Goal: Find specific page/section: Find specific page/section

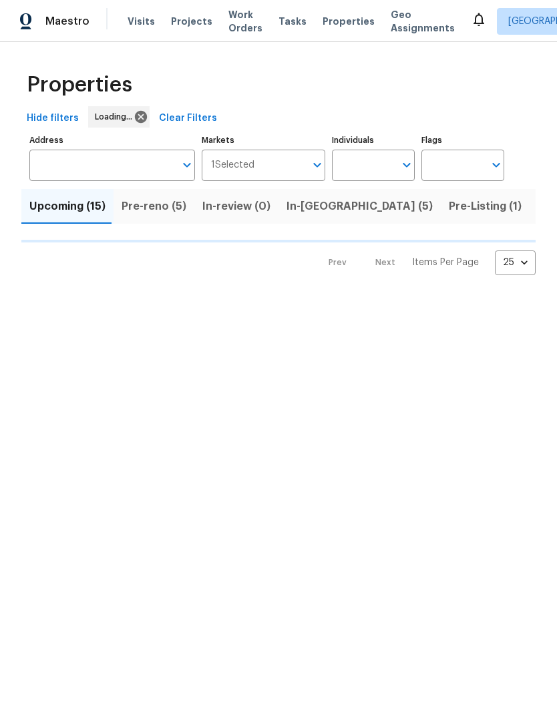
click at [55, 164] on input "Address" at bounding box center [102, 165] width 146 height 31
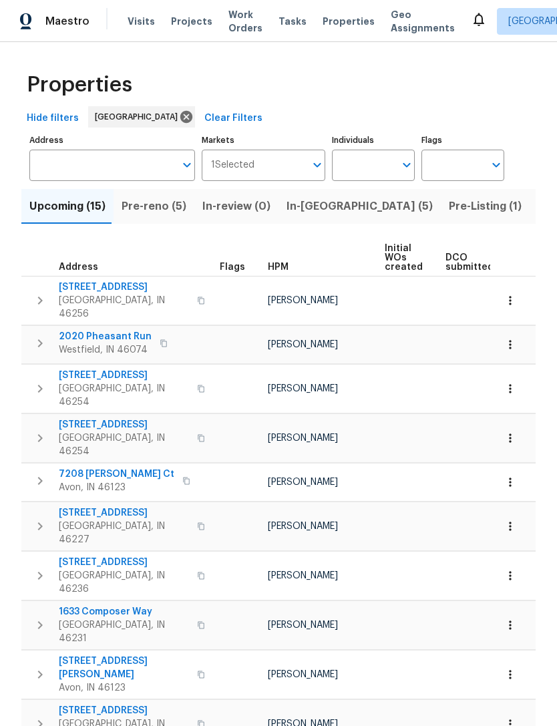
click at [52, 165] on input "Address" at bounding box center [102, 165] width 146 height 31
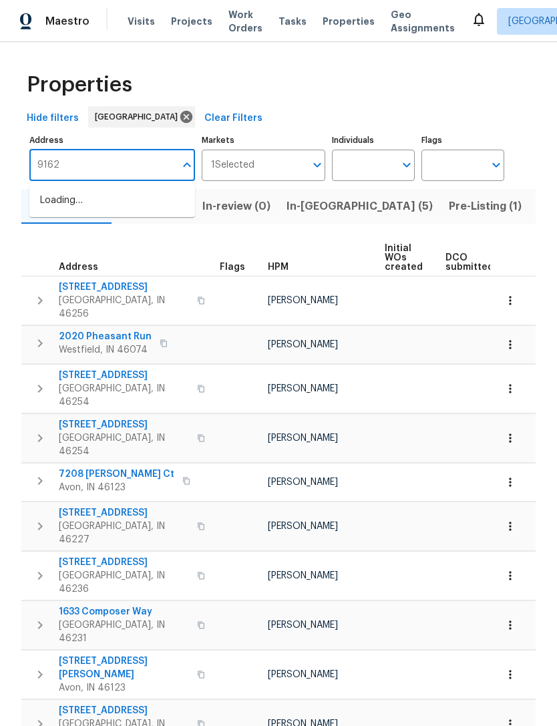
type input "9162"
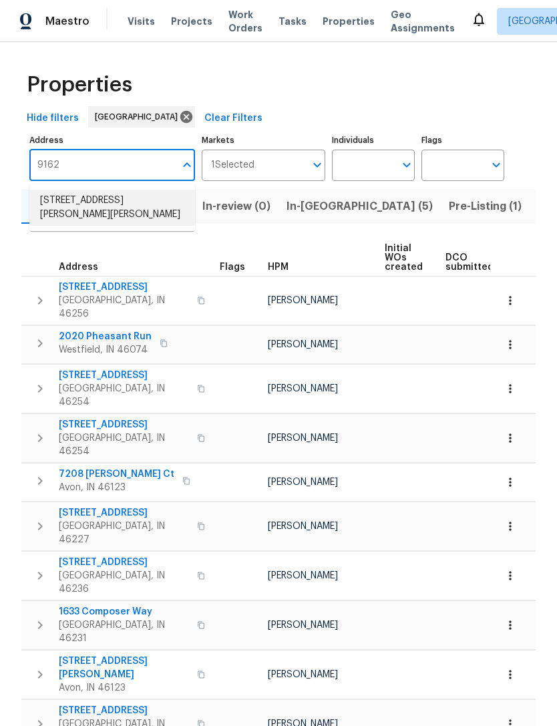
click at [67, 212] on li "9162 Hadway Dr Indianapolis IN 46256" at bounding box center [112, 208] width 166 height 36
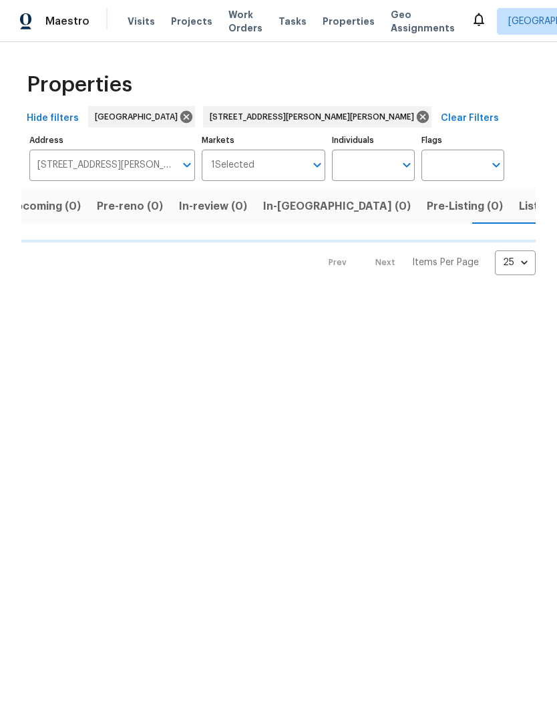
scroll to position [0, 21]
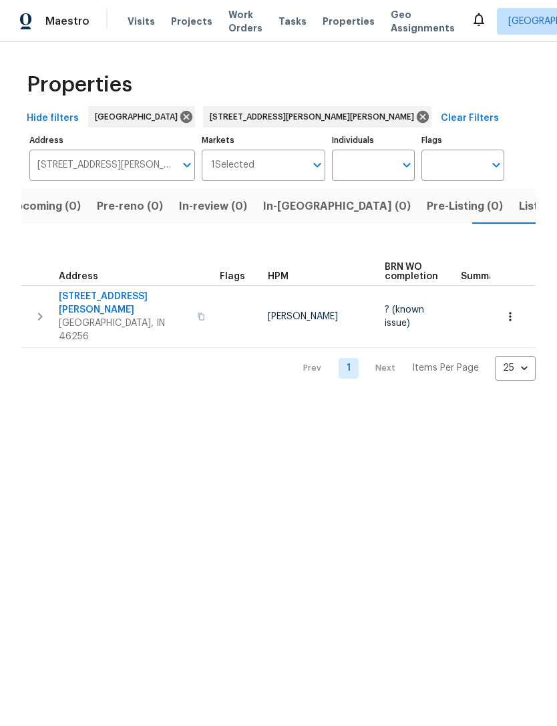
click at [87, 316] on span "[GEOGRAPHIC_DATA], IN 46256" at bounding box center [124, 329] width 130 height 27
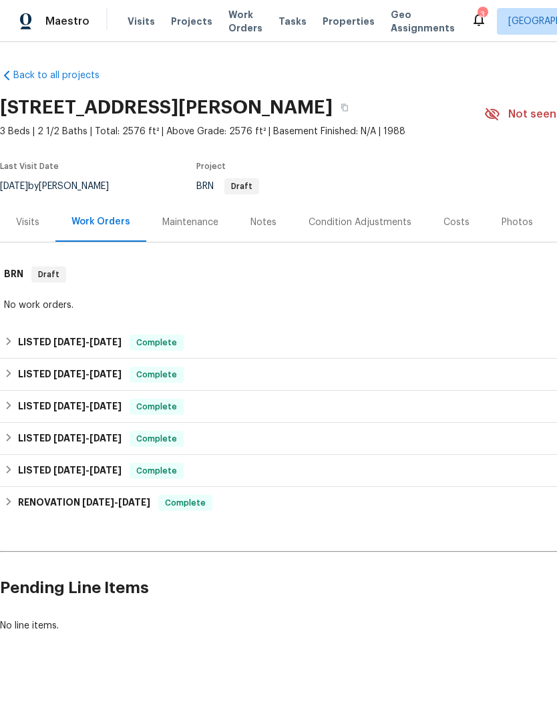
click at [508, 222] on div "Photos" at bounding box center [516, 222] width 31 height 13
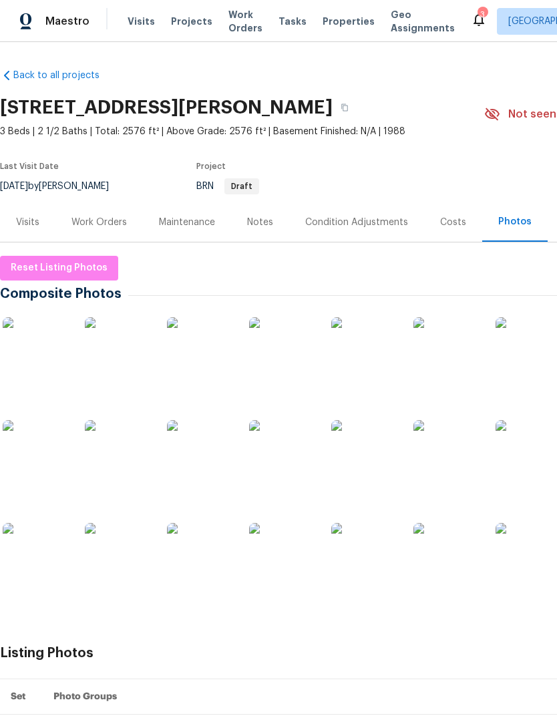
click at [189, 355] on img at bounding box center [200, 350] width 67 height 67
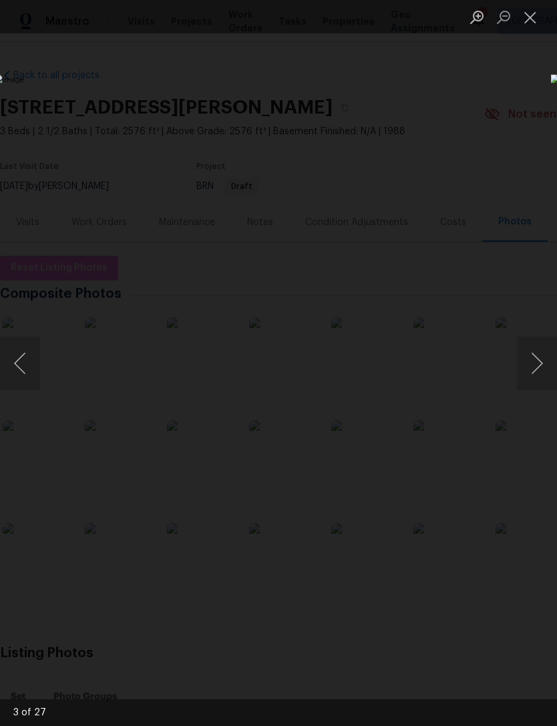
click at [105, 385] on img "Lightbox" at bounding box center [215, 362] width 443 height 577
click at [529, 21] on button "Close lightbox" at bounding box center [530, 16] width 27 height 23
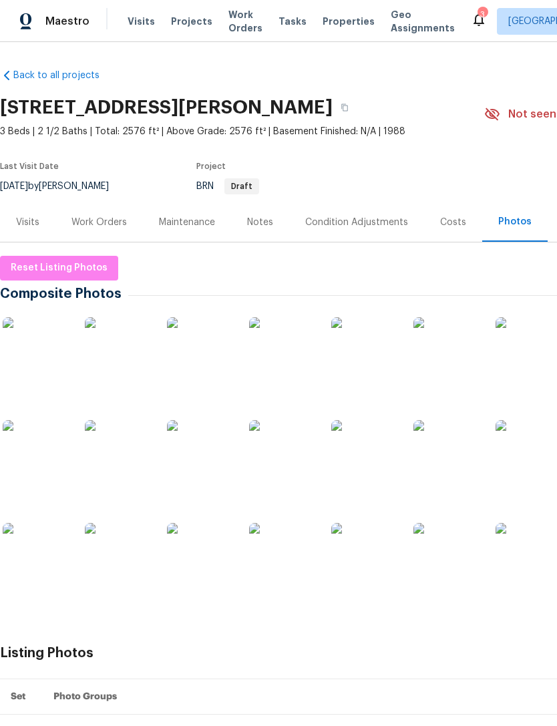
click at [136, 25] on span "Visits" at bounding box center [141, 21] width 27 height 13
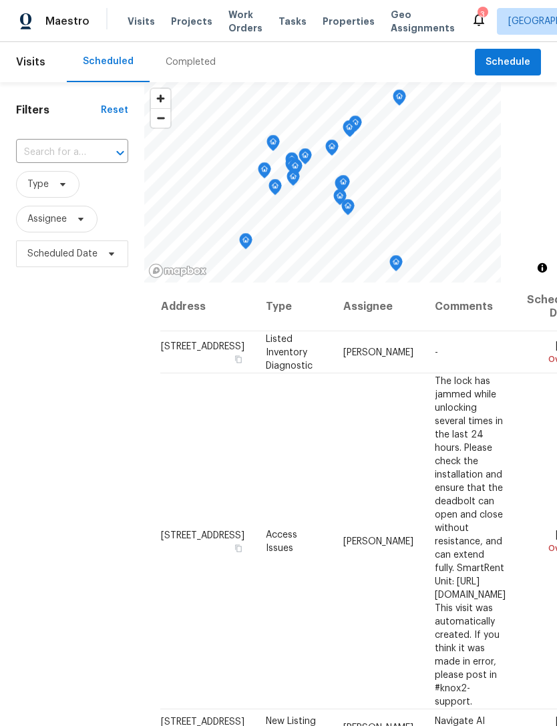
click at [54, 161] on input "text" at bounding box center [53, 152] width 75 height 21
type input "9162 hadway"
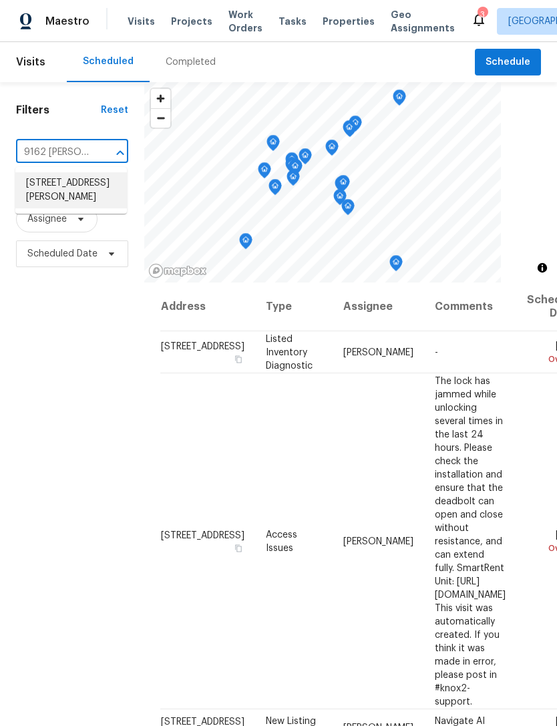
click at [51, 198] on li "[STREET_ADDRESS][PERSON_NAME]" at bounding box center [71, 190] width 112 height 36
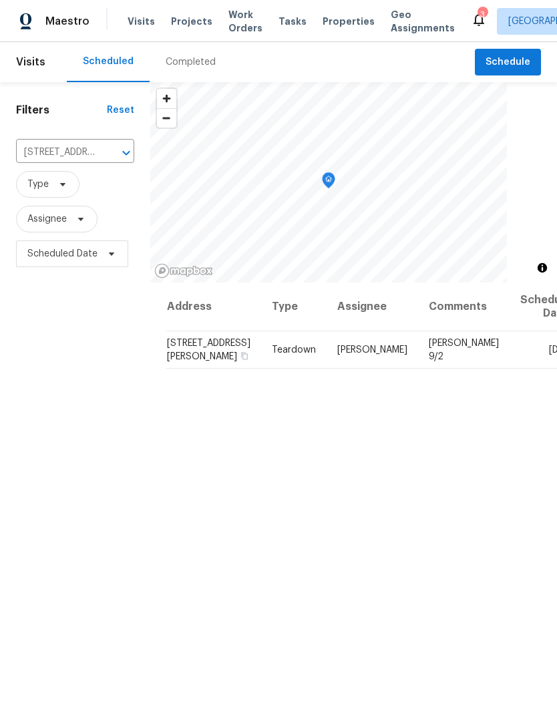
click at [181, 66] on div "Completed" at bounding box center [191, 61] width 50 height 13
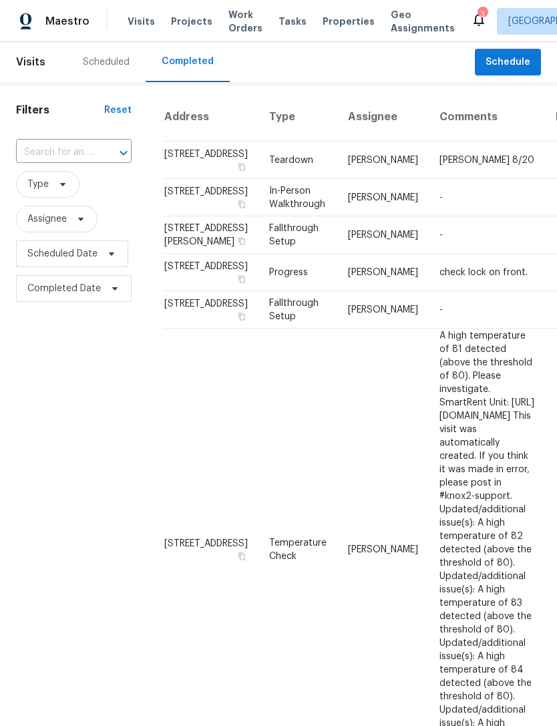
click at [41, 154] on input "text" at bounding box center [55, 152] width 78 height 21
type input "9162"
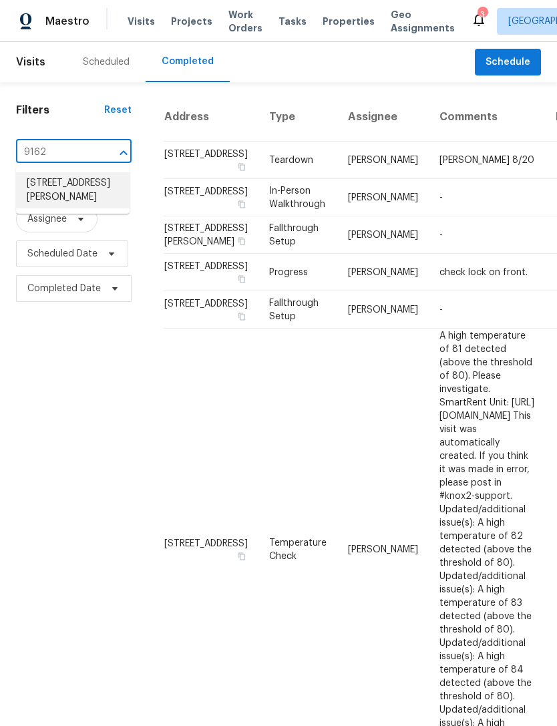
click at [56, 201] on li "[STREET_ADDRESS][PERSON_NAME]" at bounding box center [73, 190] width 114 height 36
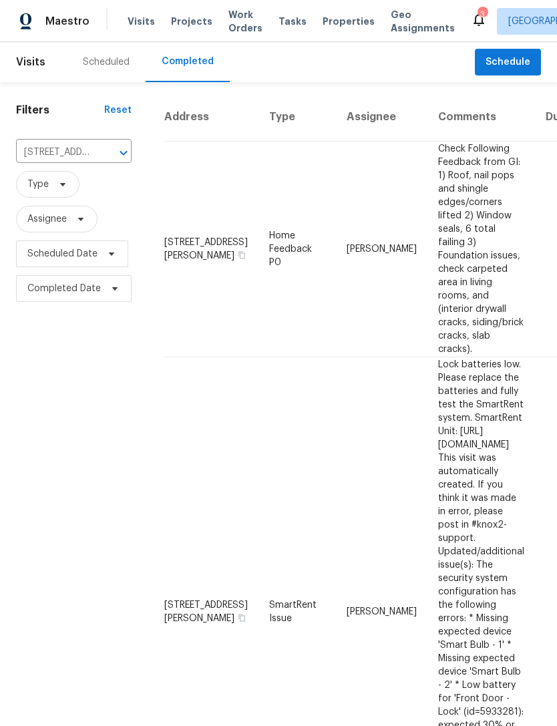
click at [477, 15] on div "3" at bounding box center [481, 14] width 9 height 13
click at [471, 21] on icon at bounding box center [479, 19] width 16 height 16
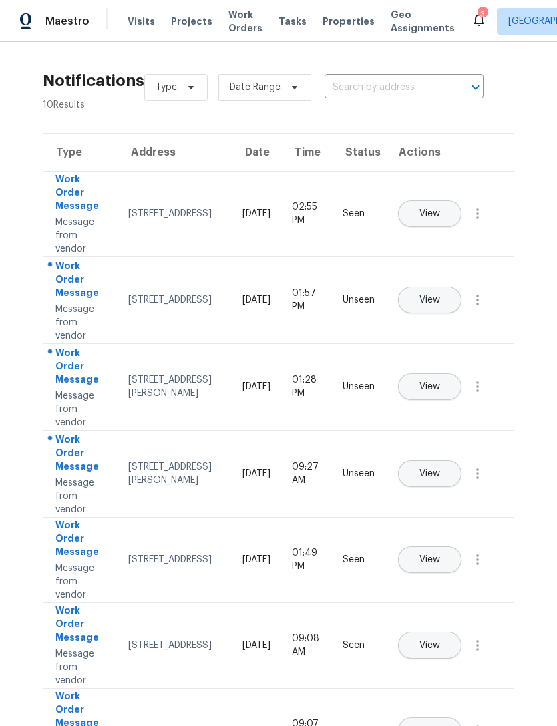
click at [108, 214] on td "Work Order Message Message from vendor" at bounding box center [80, 213] width 75 height 85
click at [461, 201] on button "View" at bounding box center [429, 213] width 63 height 27
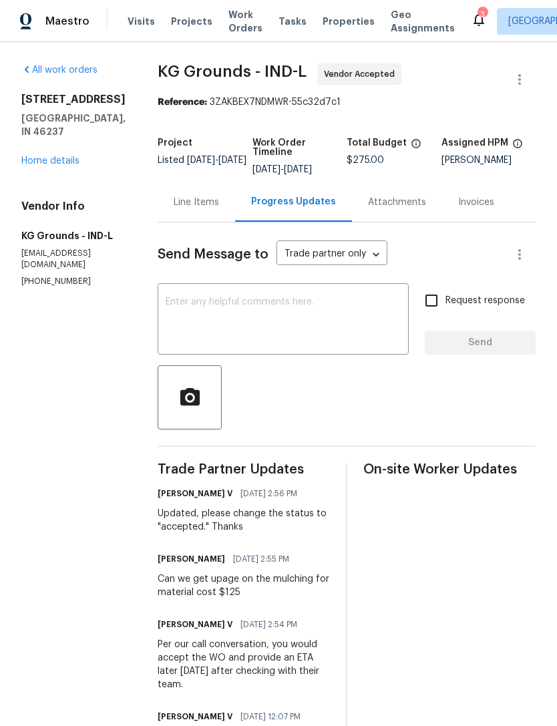
click at [471, 22] on icon at bounding box center [479, 19] width 16 height 16
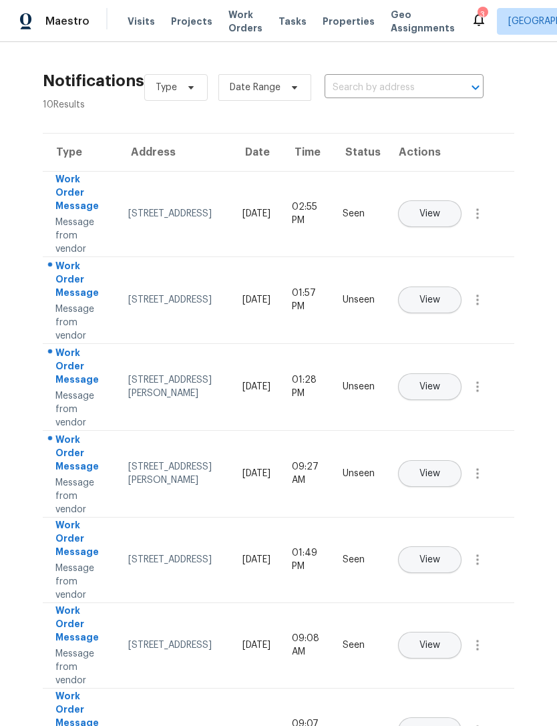
click at [73, 300] on div "Work Order Message" at bounding box center [80, 280] width 51 height 43
click at [461, 289] on button "View" at bounding box center [429, 299] width 63 height 27
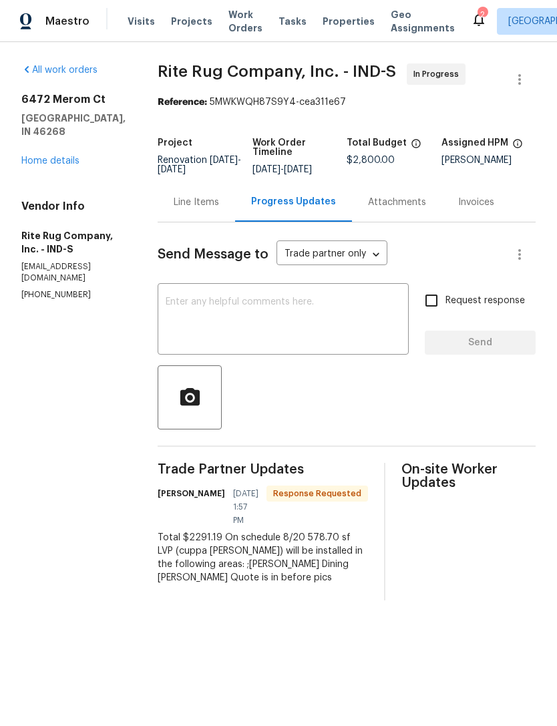
click at [471, 25] on icon at bounding box center [479, 19] width 16 height 16
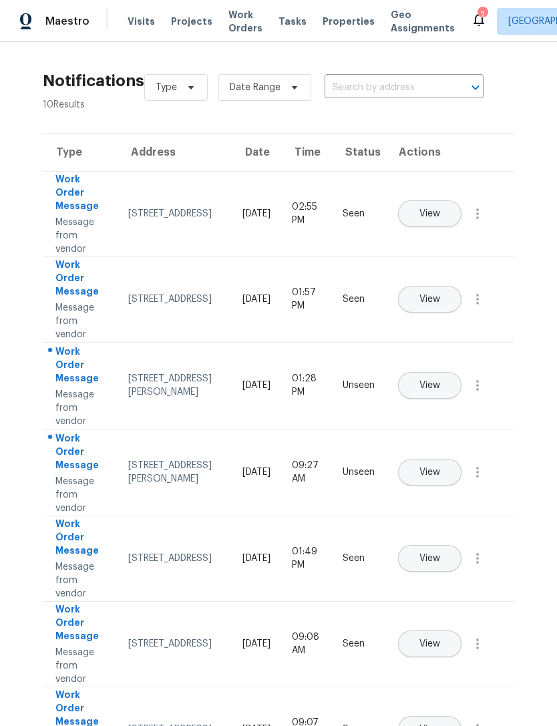
click at [67, 369] on div "Work Order Message" at bounding box center [80, 366] width 51 height 43
click at [440, 381] on span "View" at bounding box center [429, 386] width 21 height 10
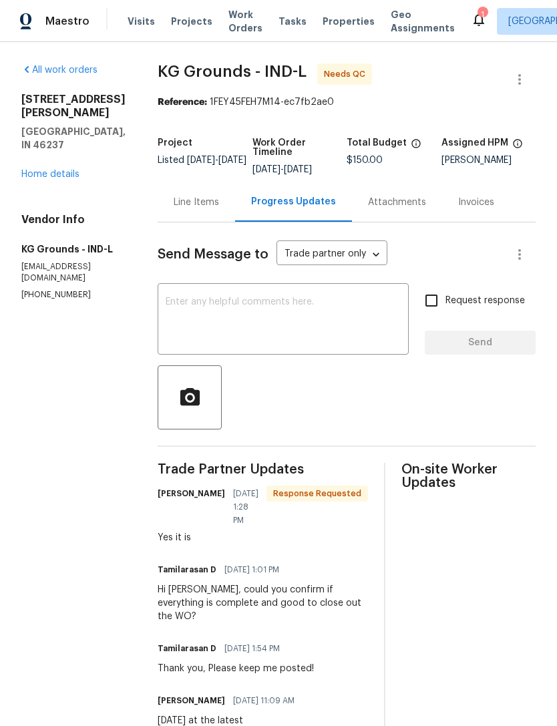
click at [473, 16] on icon at bounding box center [478, 19] width 11 height 13
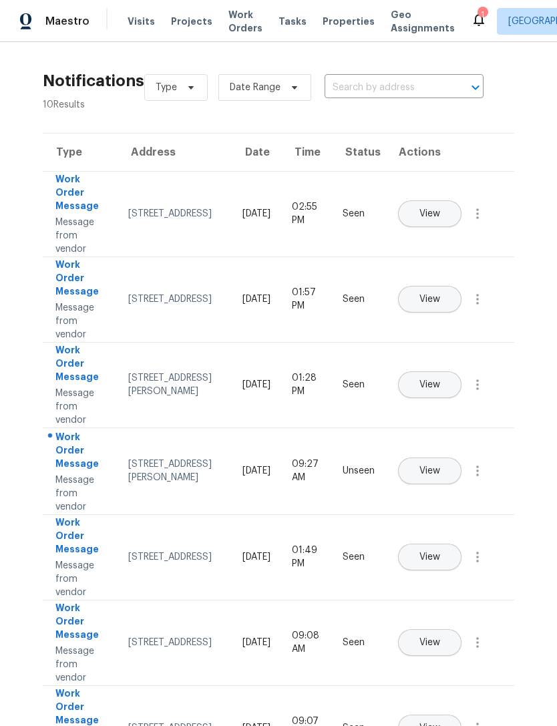
click at [150, 475] on div "[STREET_ADDRESS][PERSON_NAME]" at bounding box center [174, 470] width 93 height 27
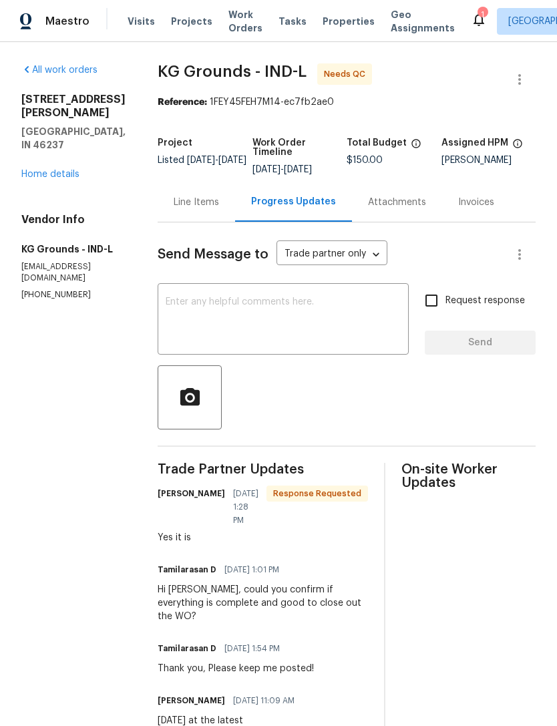
click at [142, 19] on span "Visits" at bounding box center [141, 21] width 27 height 13
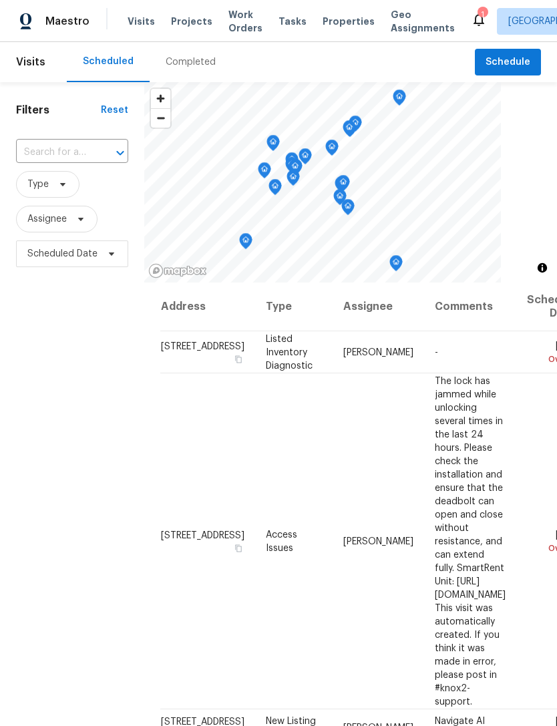
click at [184, 66] on div "Completed" at bounding box center [191, 61] width 50 height 13
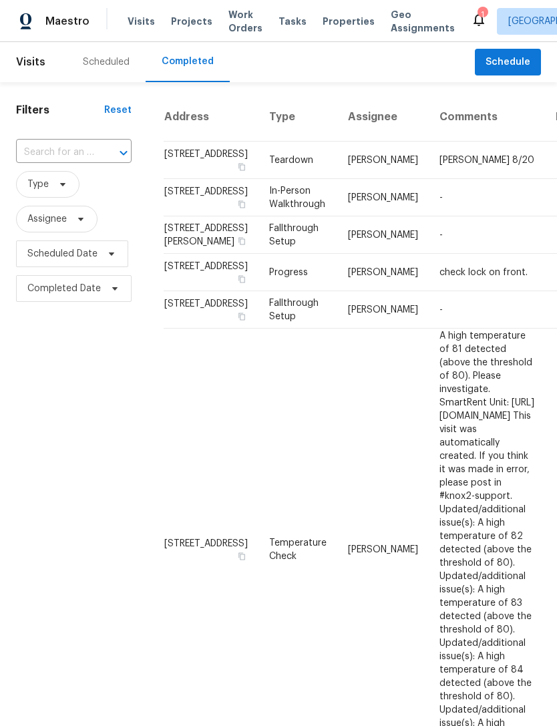
click at [340, 20] on span "Properties" at bounding box center [348, 21] width 52 height 13
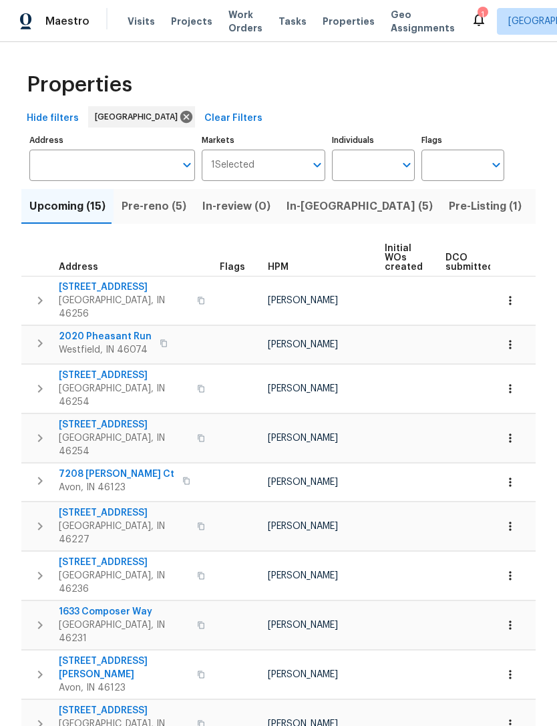
click at [51, 169] on input "Address" at bounding box center [102, 165] width 146 height 31
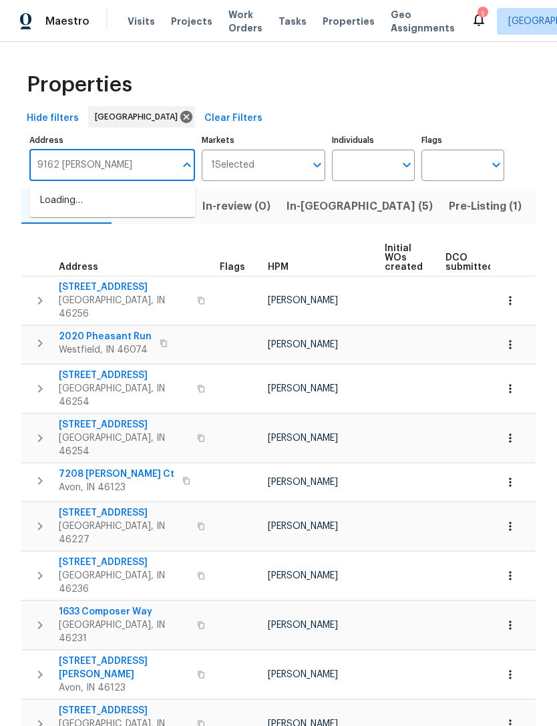
type input "9162 hadway"
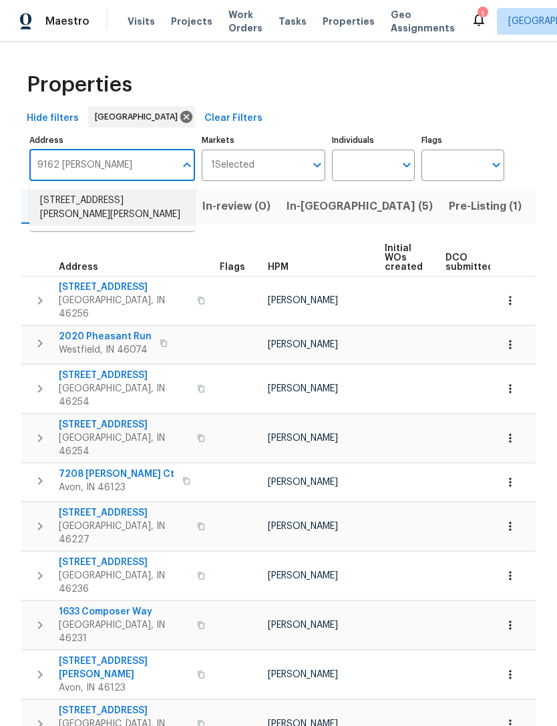
click at [62, 212] on li "9162 Hadway Dr Indianapolis IN 46256" at bounding box center [112, 208] width 166 height 36
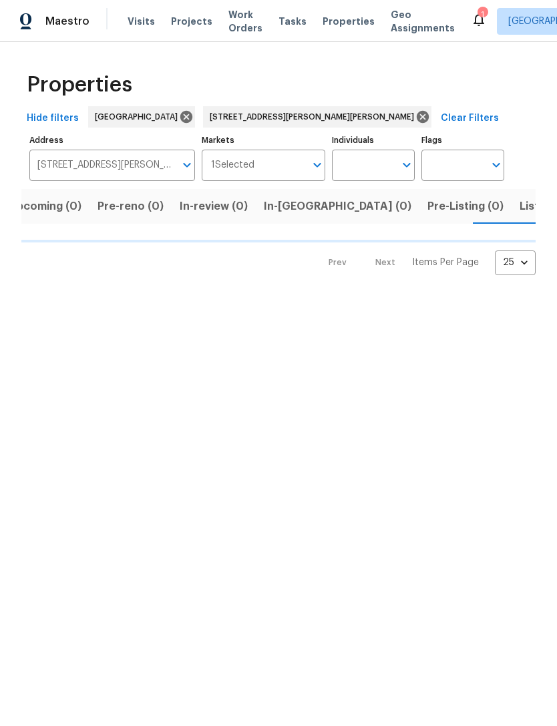
scroll to position [0, 21]
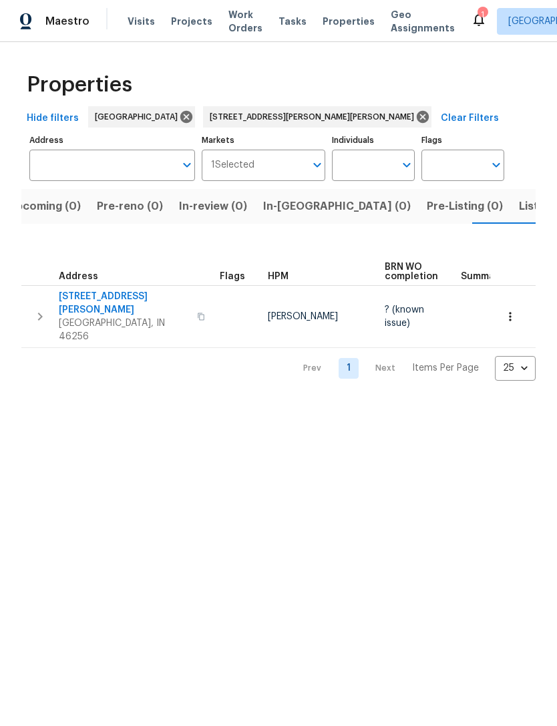
type input "9162 Hadway Dr Indianapolis IN 46256"
click at [82, 302] on span "9162 Hadway Dr" at bounding box center [124, 303] width 130 height 27
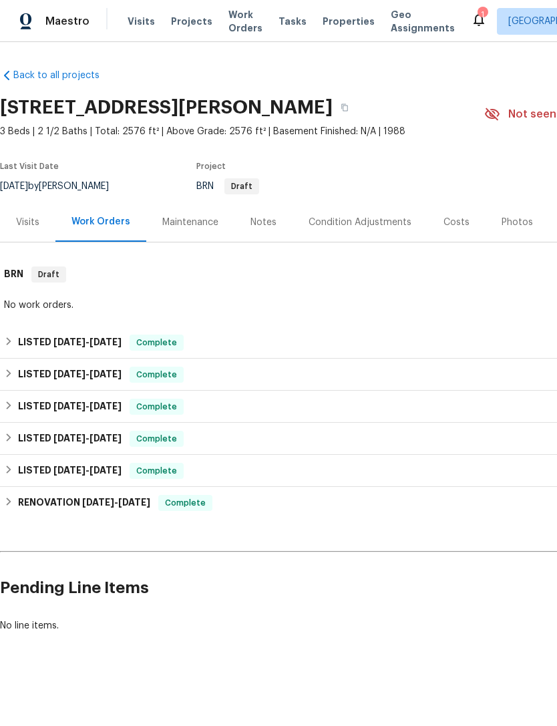
click at [276, 227] on div "Notes" at bounding box center [263, 221] width 58 height 39
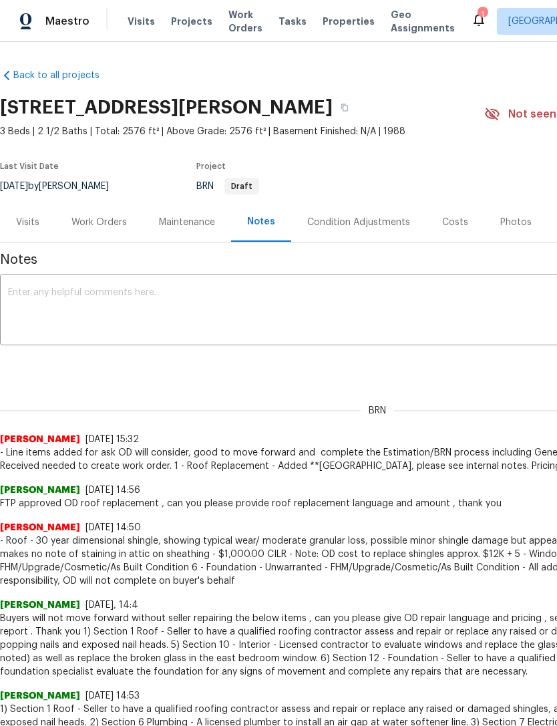
click at [477, 10] on div "1" at bounding box center [481, 14] width 9 height 13
click at [349, 19] on span "Properties" at bounding box center [348, 21] width 52 height 13
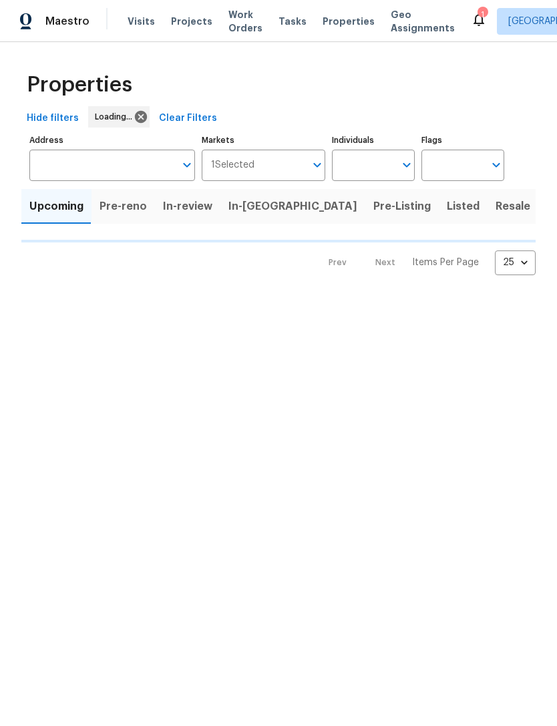
click at [410, 170] on icon "Open" at bounding box center [407, 165] width 16 height 16
type input "[PERSON_NAME]"
click at [399, 197] on li "[PERSON_NAME]" at bounding box center [373, 208] width 61 height 28
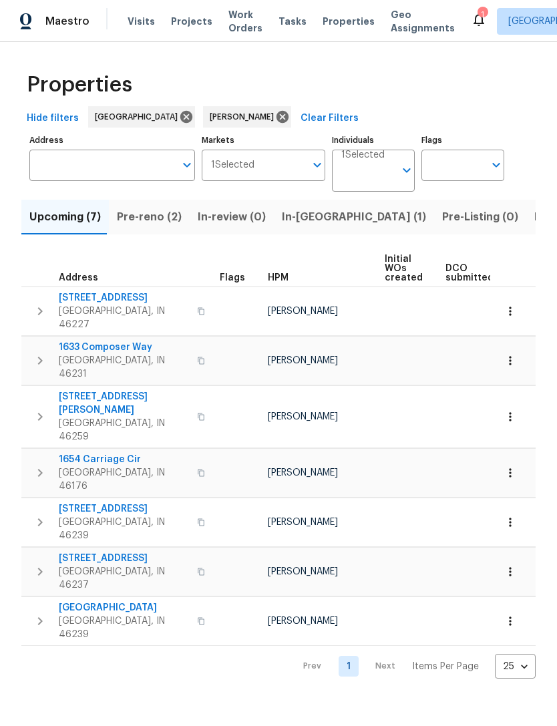
click at [315, 215] on span "In-[GEOGRAPHIC_DATA] (1)" at bounding box center [354, 217] width 144 height 19
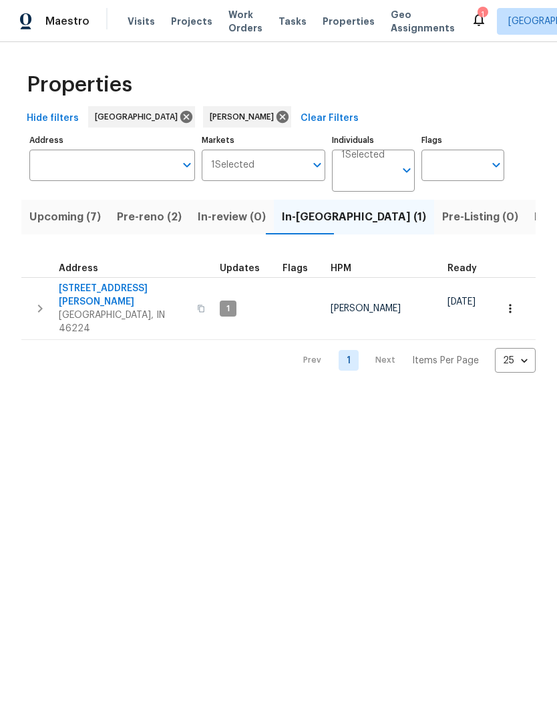
click at [138, 222] on span "Pre-reno (2)" at bounding box center [149, 217] width 65 height 19
